Goal: Task Accomplishment & Management: Manage account settings

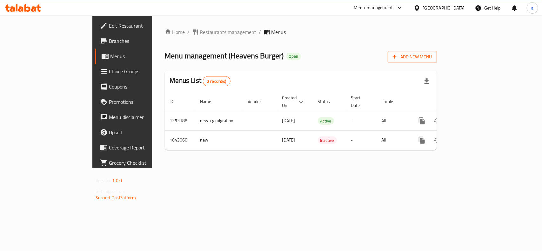
click at [442, 7] on div "United Arab Emirates" at bounding box center [444, 7] width 42 height 7
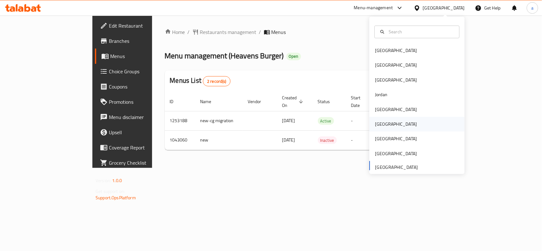
click at [378, 124] on div "Oman" at bounding box center [396, 124] width 42 height 7
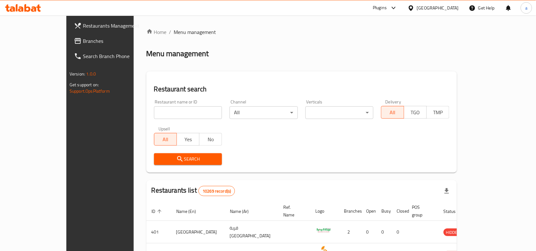
click at [83, 40] on span "Branches" at bounding box center [117, 41] width 68 height 8
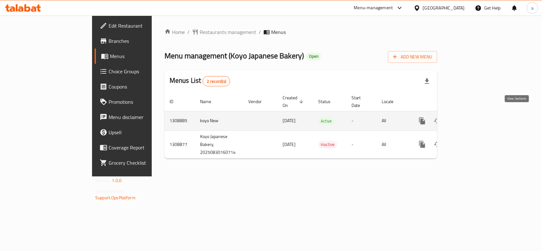
click at [471, 118] on icon "enhanced table" at bounding box center [469, 121] width 6 height 6
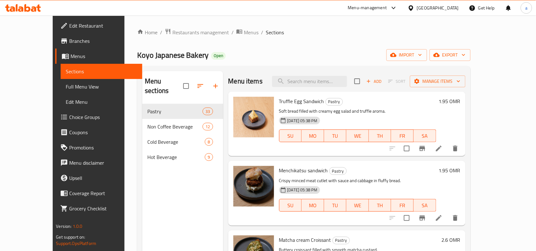
click at [69, 22] on span "Edit Restaurant" at bounding box center [103, 26] width 68 height 8
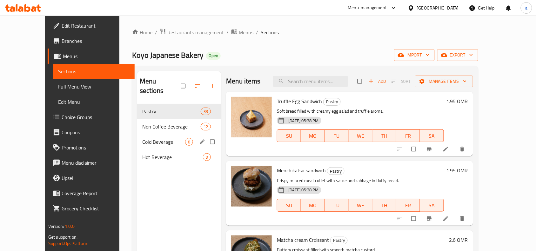
click at [142, 138] on span "Cold Beverage" at bounding box center [163, 142] width 43 height 8
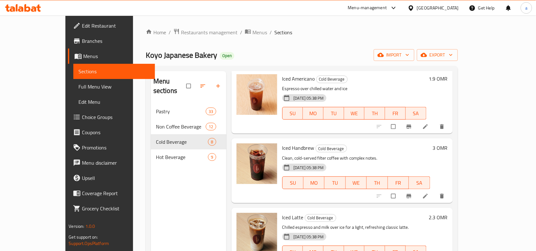
scroll to position [79, 0]
